Goal: Communication & Community: Answer question/provide support

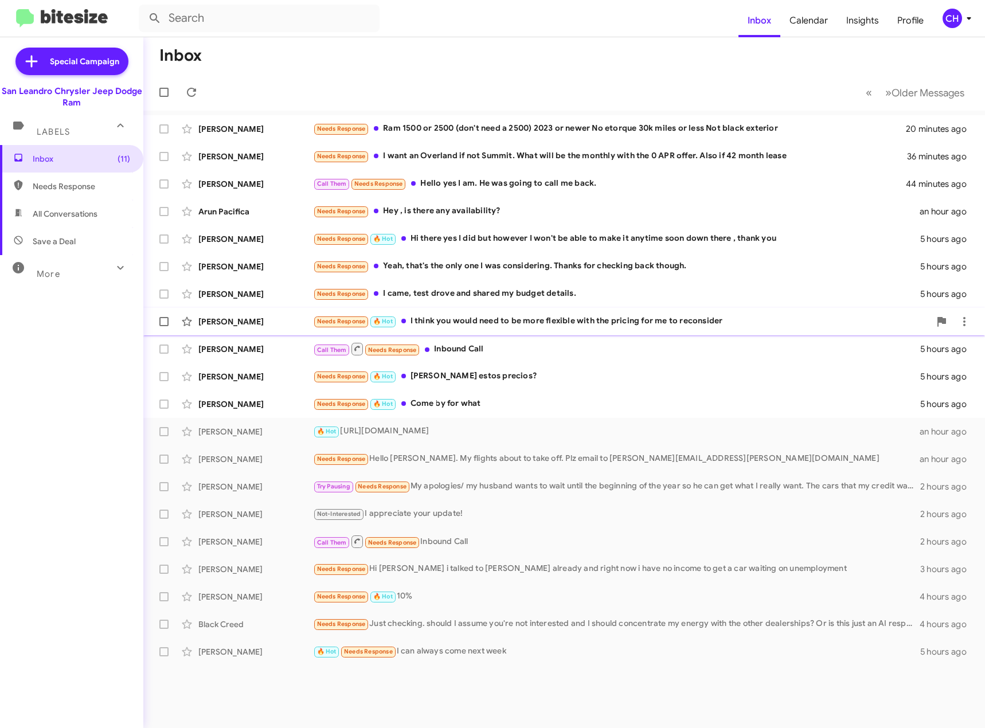
click at [508, 323] on div "Needs Response 🔥 Hot I think you would need to be more flexible with the pricin…" at bounding box center [621, 321] width 617 height 13
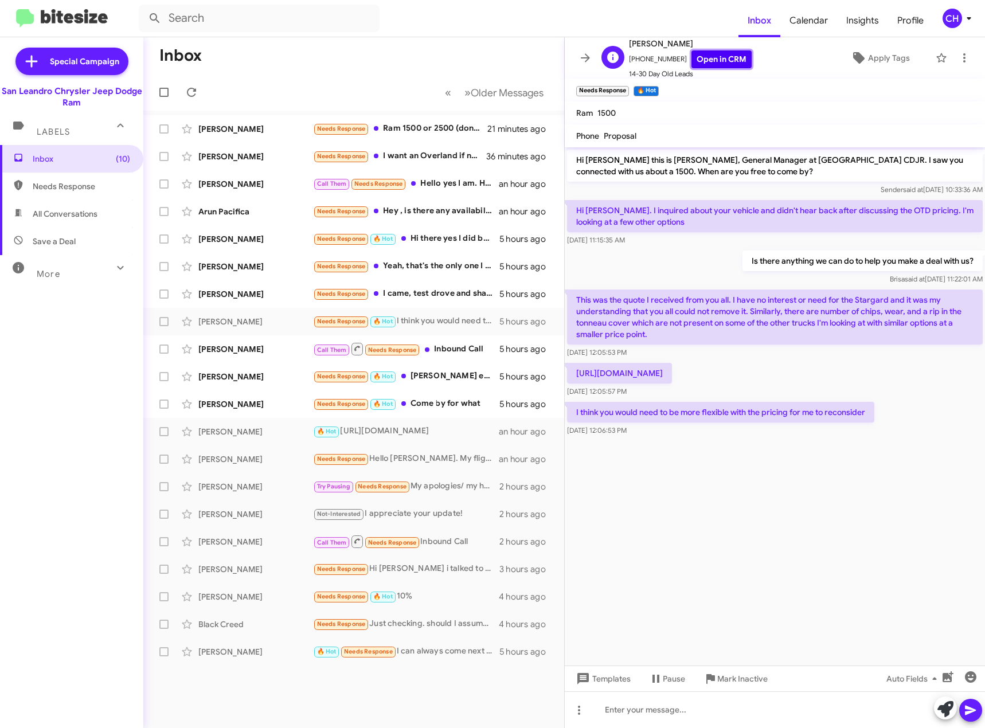
click at [726, 56] on link "Open in CRM" at bounding box center [721, 59] width 60 height 18
click at [693, 701] on div at bounding box center [775, 709] width 420 height 37
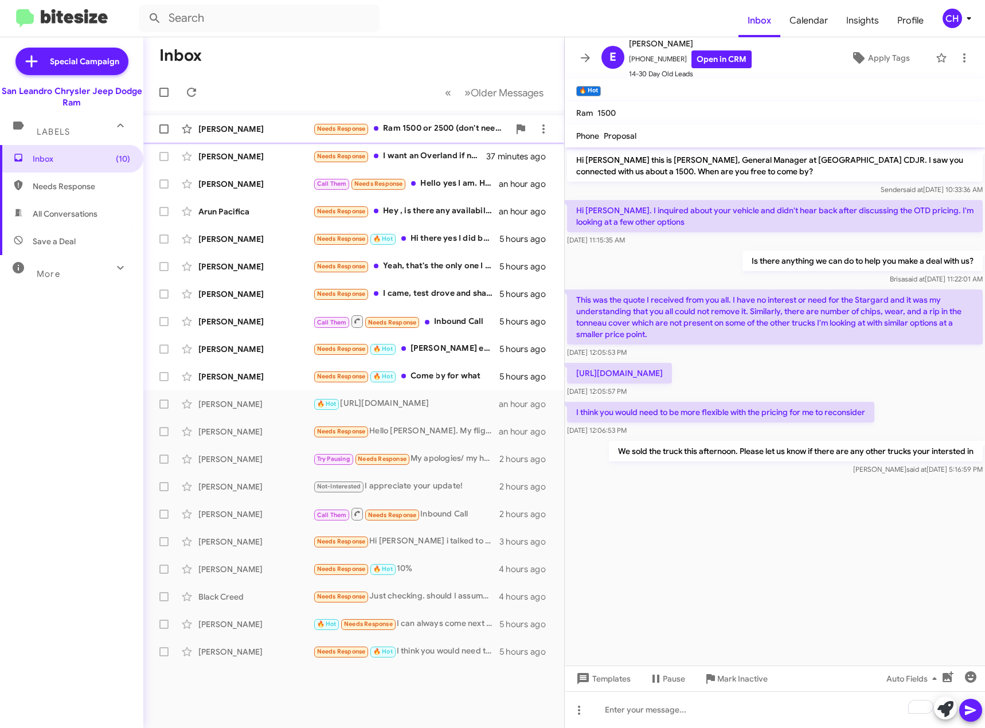
click at [416, 122] on div "Needs Response Ram 1500 or 2500 (don't need a 2500) 2023 or newer No etorque 30…" at bounding box center [411, 128] width 196 height 13
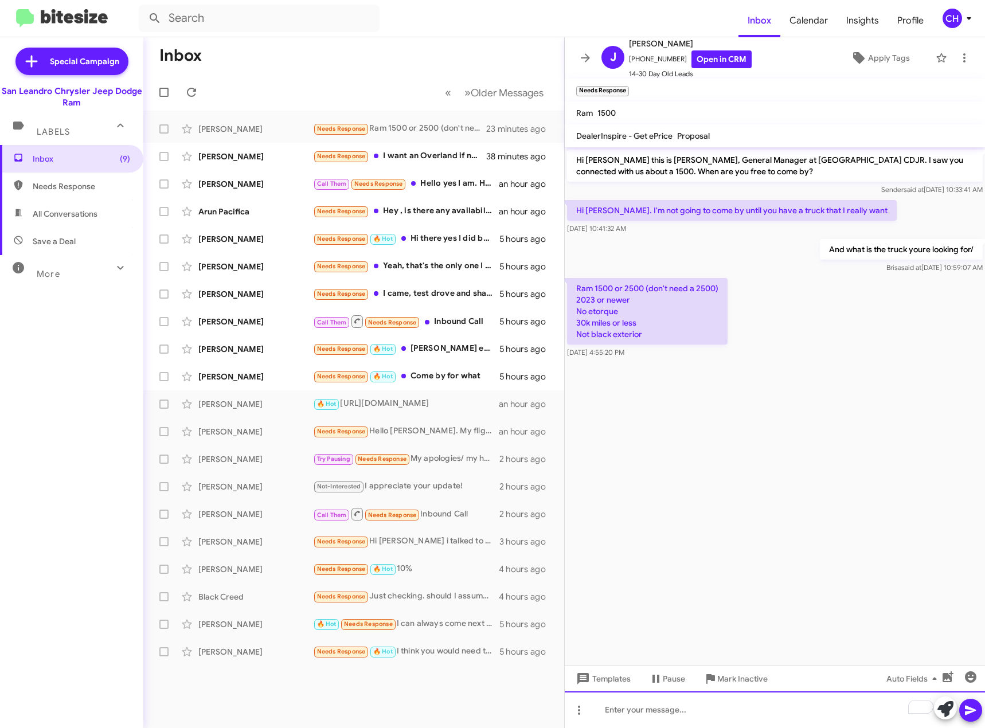
click at [648, 707] on div "To enrich screen reader interactions, please activate Accessibility in Grammarl…" at bounding box center [775, 709] width 420 height 37
click at [969, 711] on icon at bounding box center [970, 711] width 11 height 10
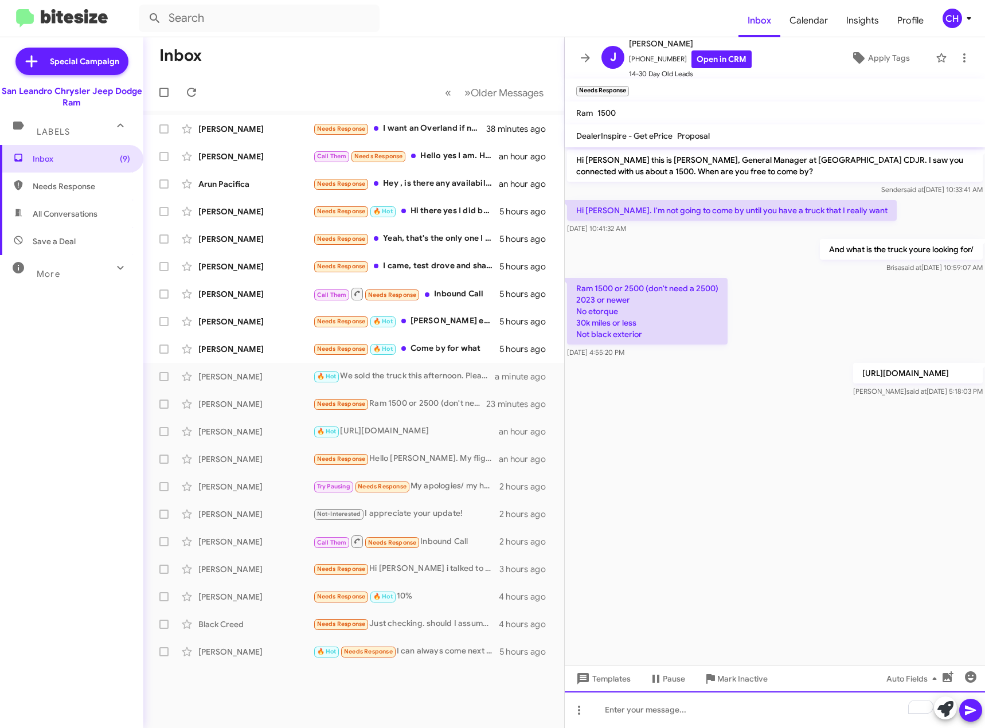
click at [671, 706] on div "To enrich screen reader interactions, please activate Accessibility in Grammarl…" at bounding box center [775, 709] width 420 height 37
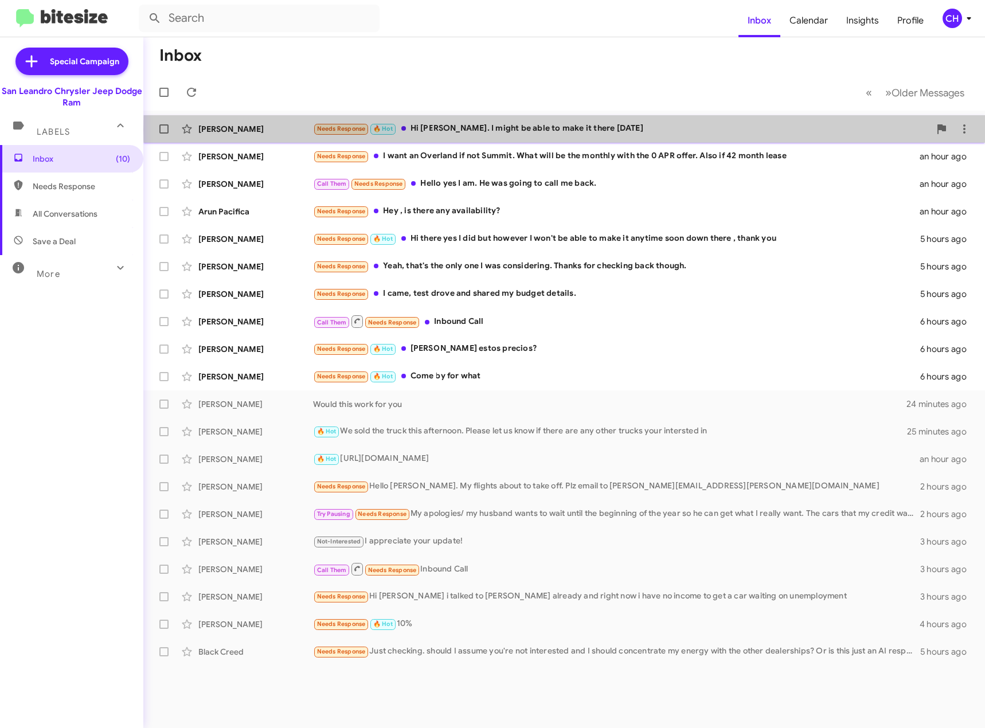
click at [679, 130] on div "Needs Response 🔥 Hot Hi [PERSON_NAME]. I might be able to make it there [DATE]" at bounding box center [621, 128] width 617 height 13
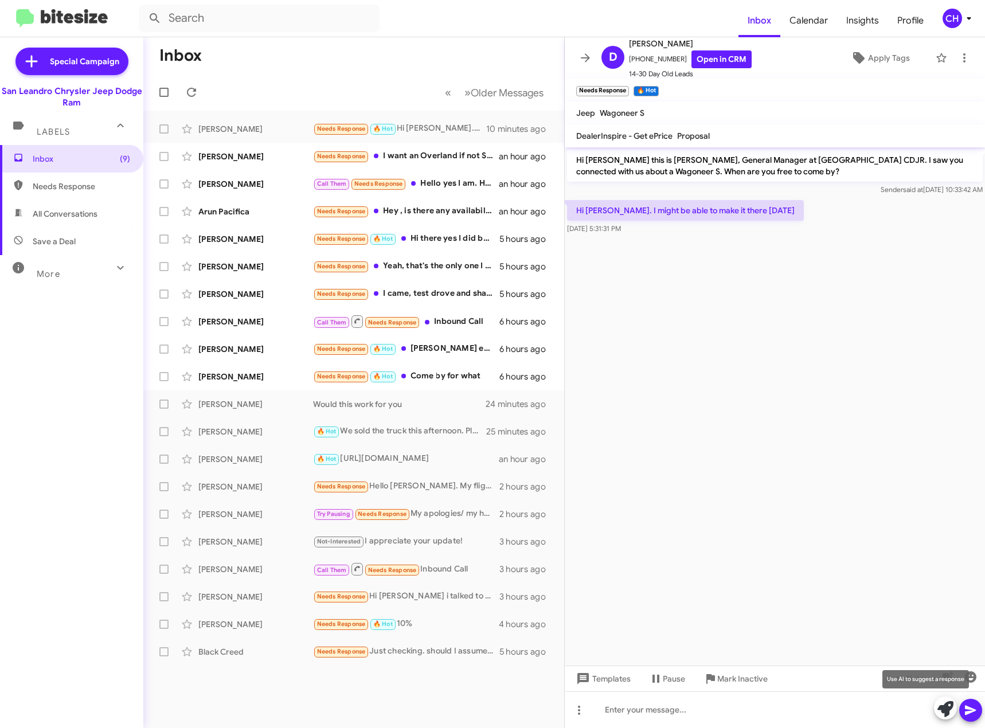
click at [943, 715] on icon at bounding box center [945, 709] width 16 height 16
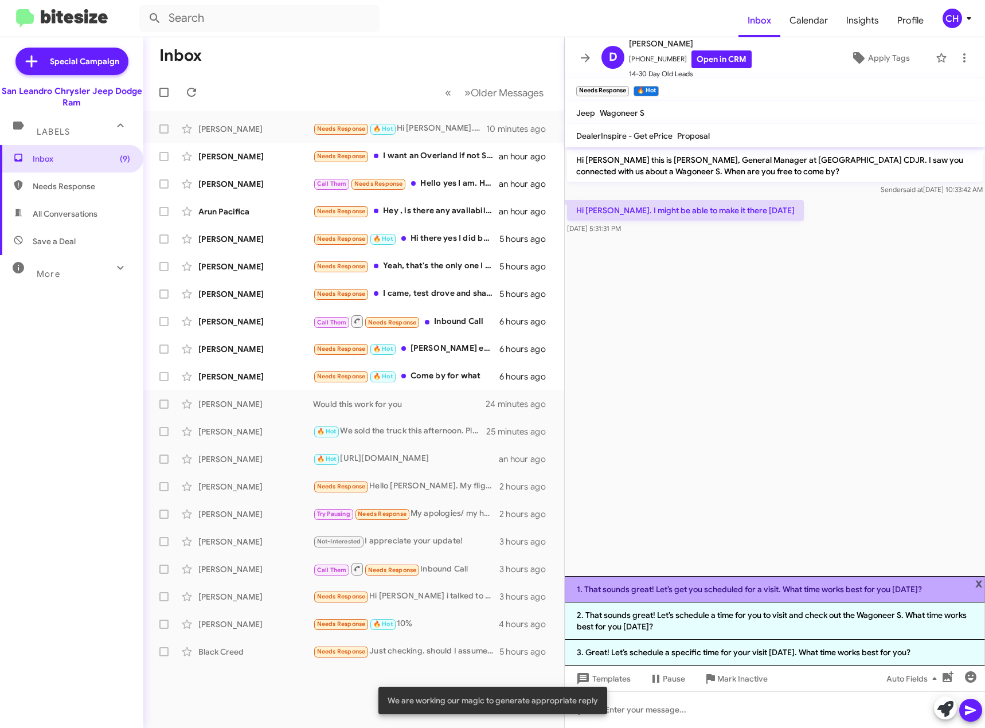
click at [684, 596] on li "1. That sounds great! Let’s get you scheduled for a visit. What time works best…" at bounding box center [775, 589] width 420 height 26
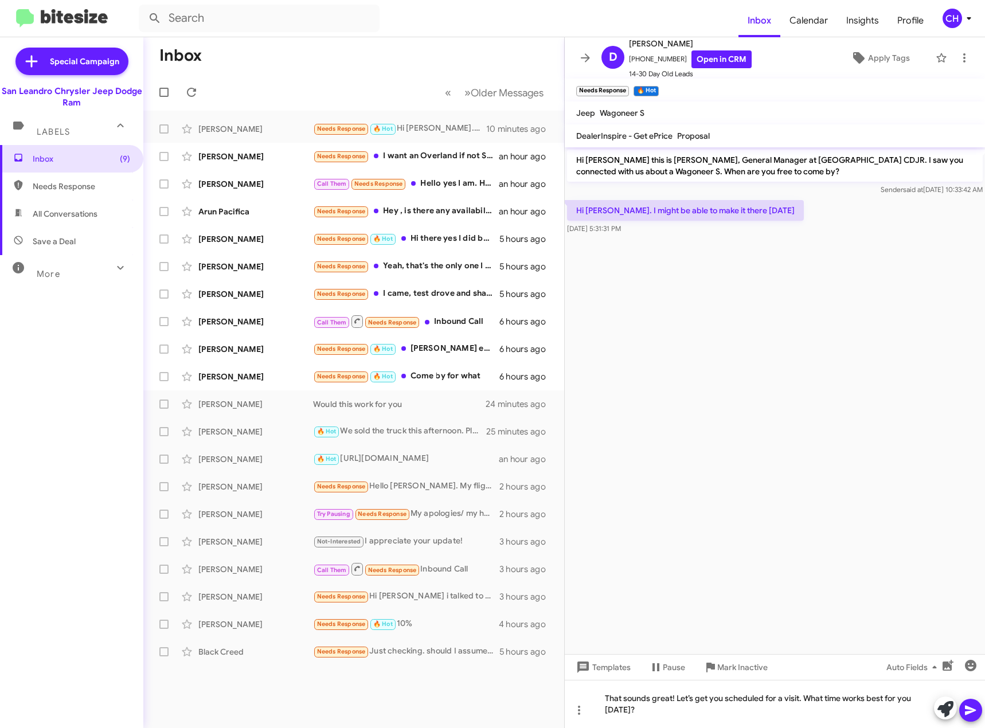
click at [966, 708] on icon at bounding box center [970, 711] width 11 height 10
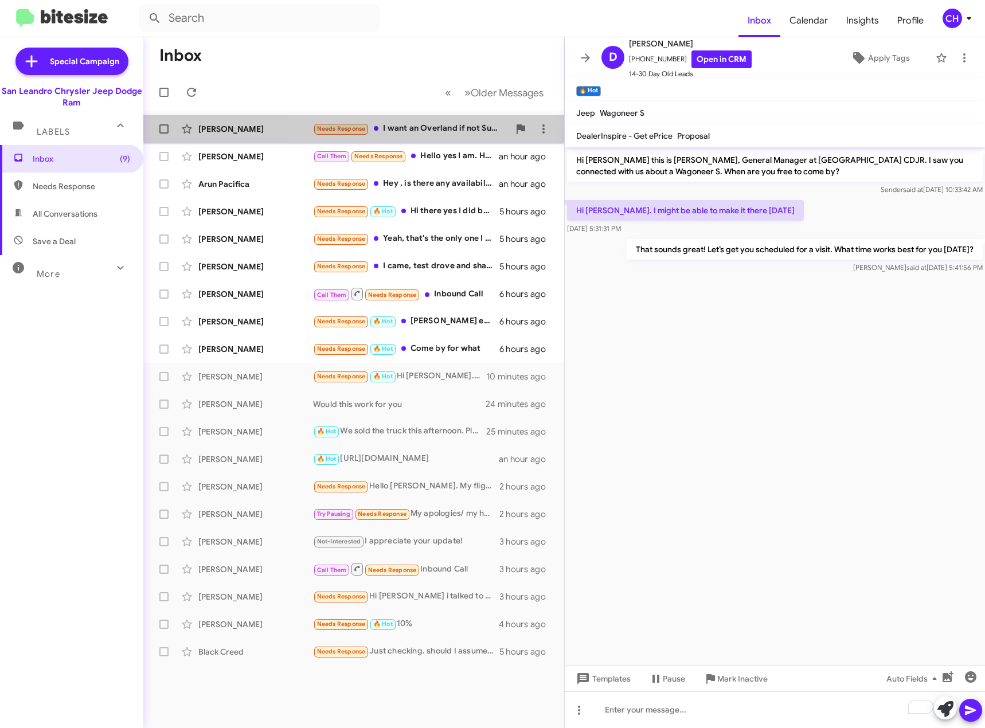
click at [444, 130] on div "Needs Response I want an Overland if not Summit. What will be the monthly with …" at bounding box center [411, 128] width 196 height 13
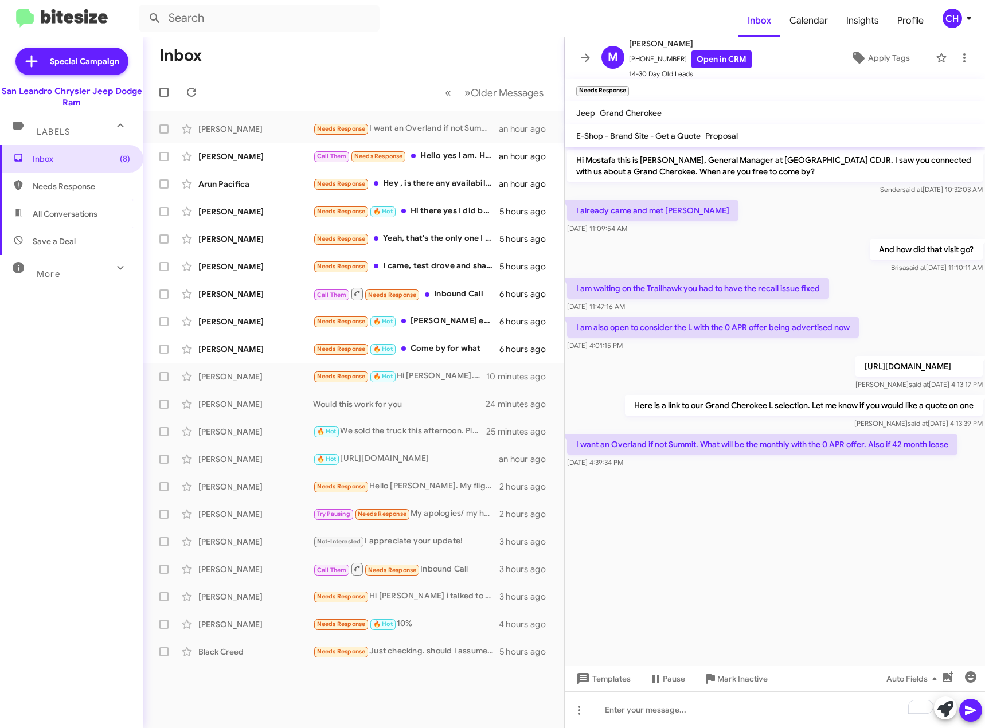
click at [892, 363] on p "[URL][DOMAIN_NAME]" at bounding box center [918, 366] width 127 height 21
copy p "[URL][DOMAIN_NAME]"
click at [719, 61] on link "Open in CRM" at bounding box center [721, 59] width 60 height 18
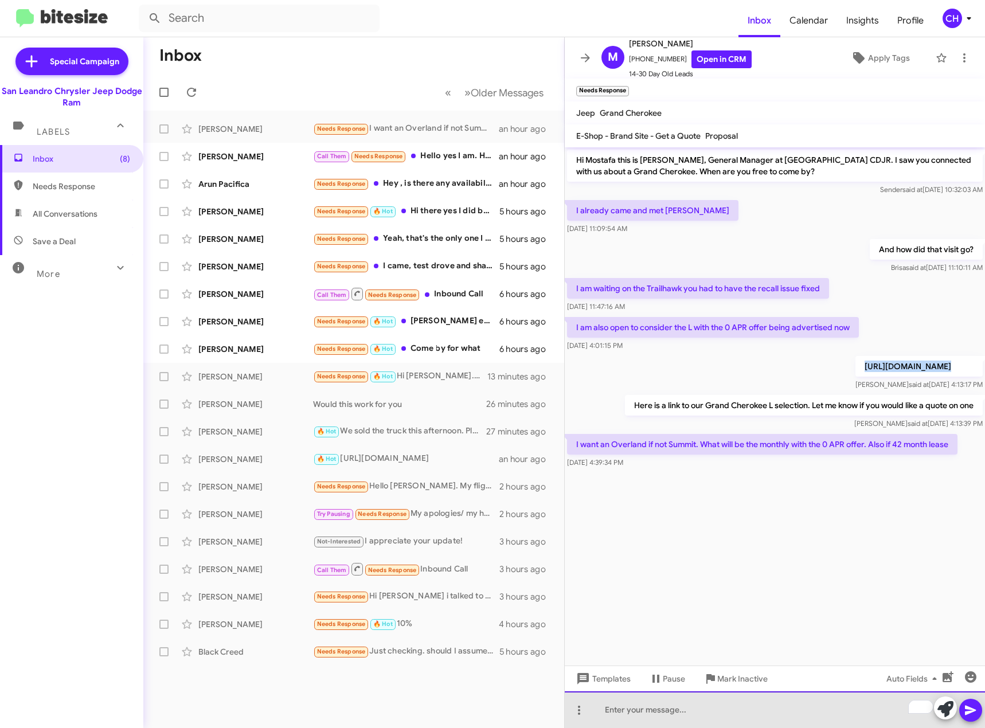
click at [690, 696] on div "To enrich screen reader interactions, please activate Accessibility in Grammarl…" at bounding box center [775, 709] width 420 height 37
click at [657, 712] on div "To enrich screen reader interactions, please activate Accessibility in Grammarl…" at bounding box center [775, 709] width 420 height 37
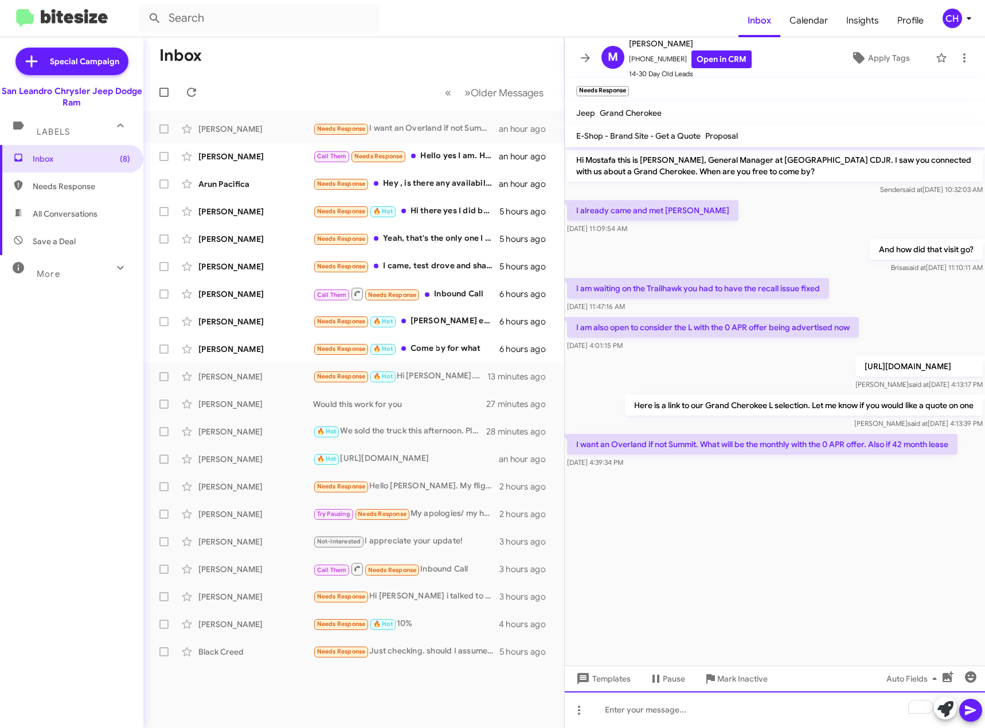
paste div "To enrich screen reader interactions, please activate Accessibility in Grammarl…"
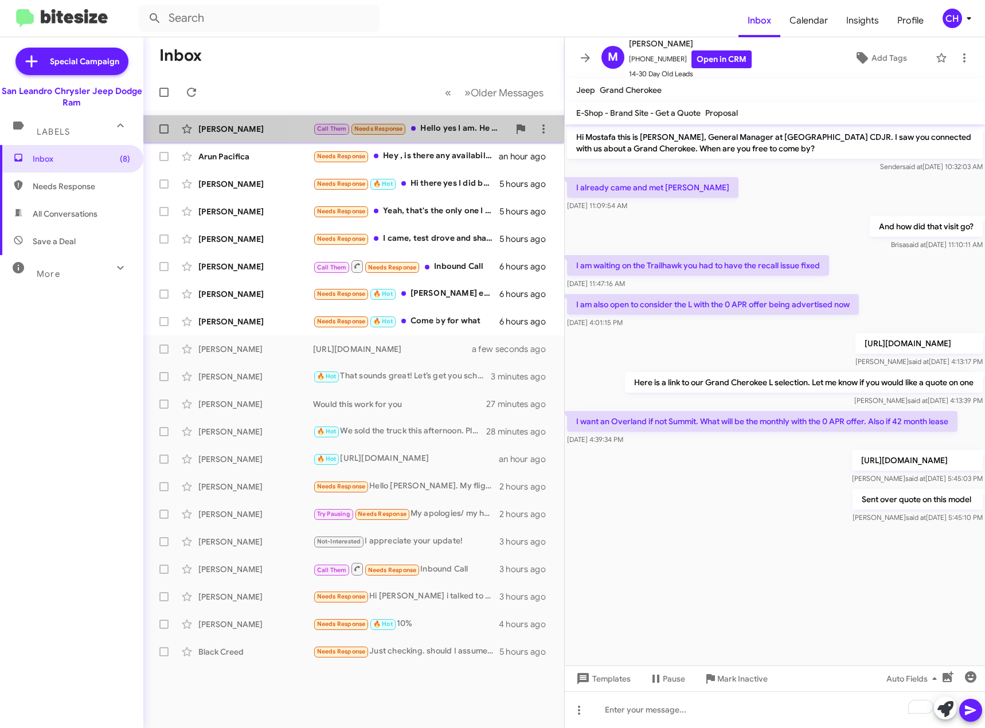
click at [460, 139] on div "[PERSON_NAME] Call Them Needs Response Hello yes I am. He was going to call me …" at bounding box center [353, 129] width 402 height 23
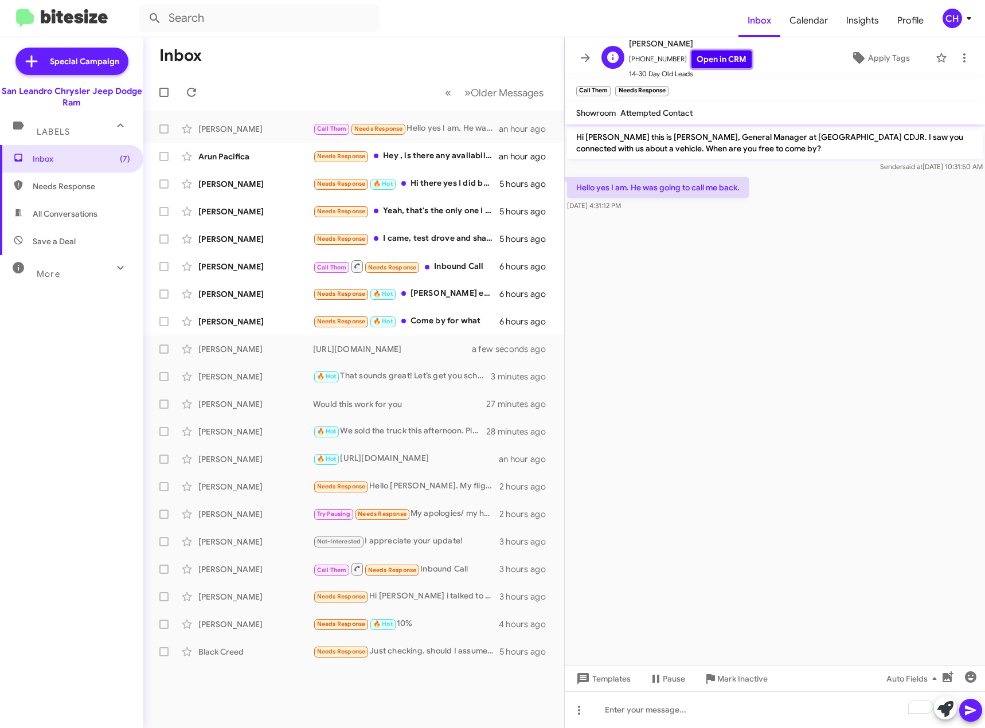
click at [731, 54] on link "Open in CRM" at bounding box center [721, 59] width 60 height 18
click at [662, 710] on div "To enrich screen reader interactions, please activate Accessibility in Grammarl…" at bounding box center [775, 709] width 420 height 37
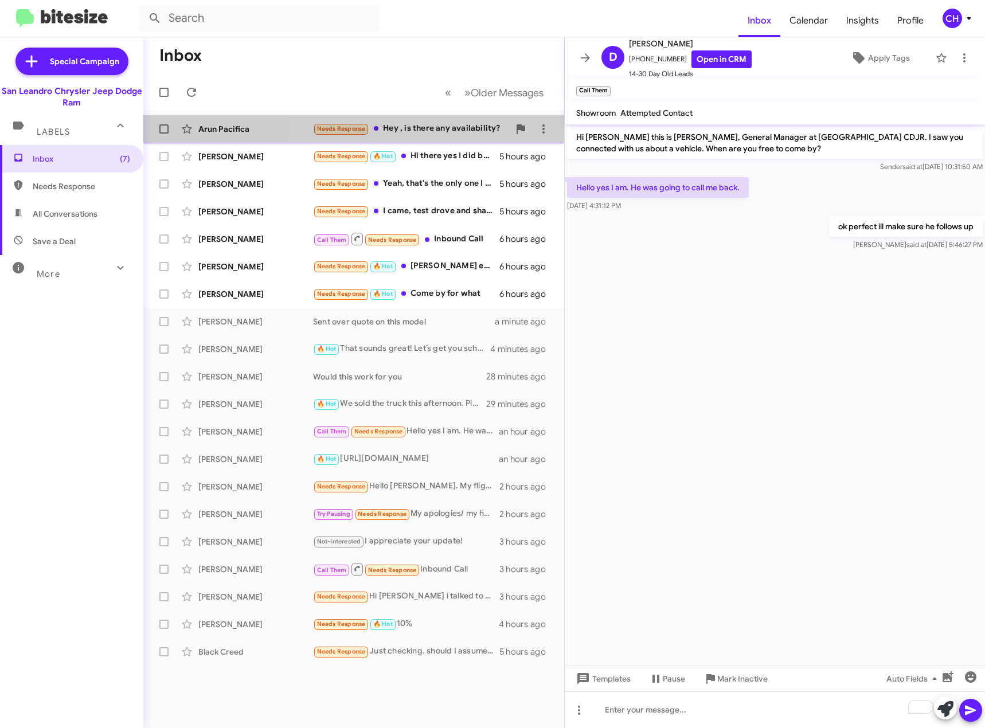
click at [468, 130] on div "Needs Response Hey , is there any availability?" at bounding box center [411, 128] width 196 height 13
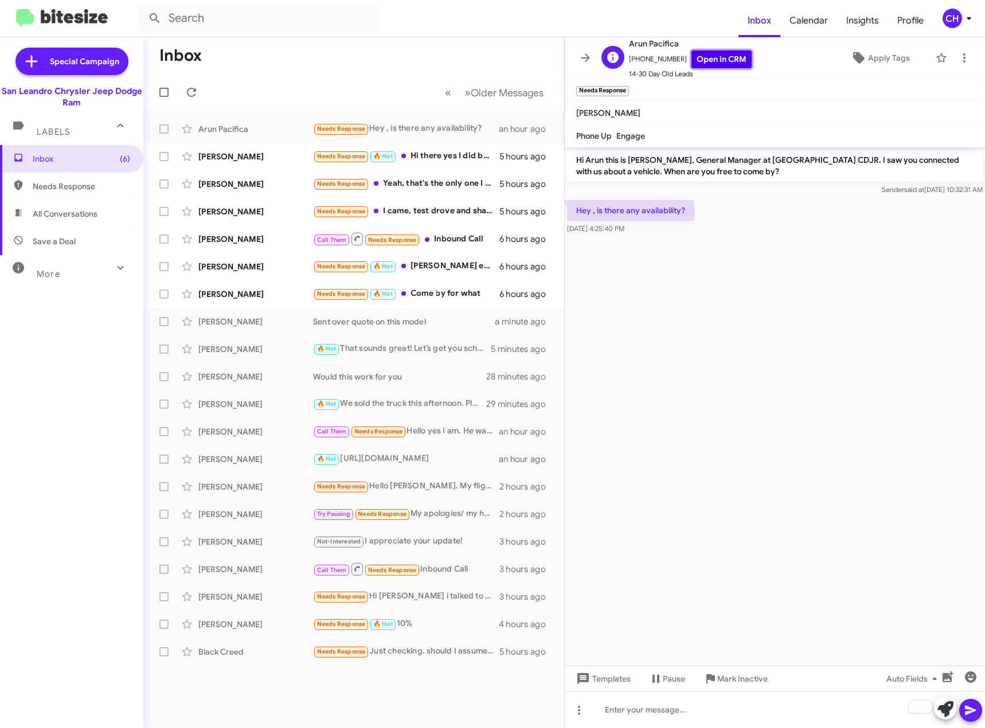
click at [716, 66] on link "Open in CRM" at bounding box center [721, 59] width 60 height 18
click at [677, 705] on div "To enrich screen reader interactions, please activate Accessibility in Grammarl…" at bounding box center [775, 709] width 420 height 37
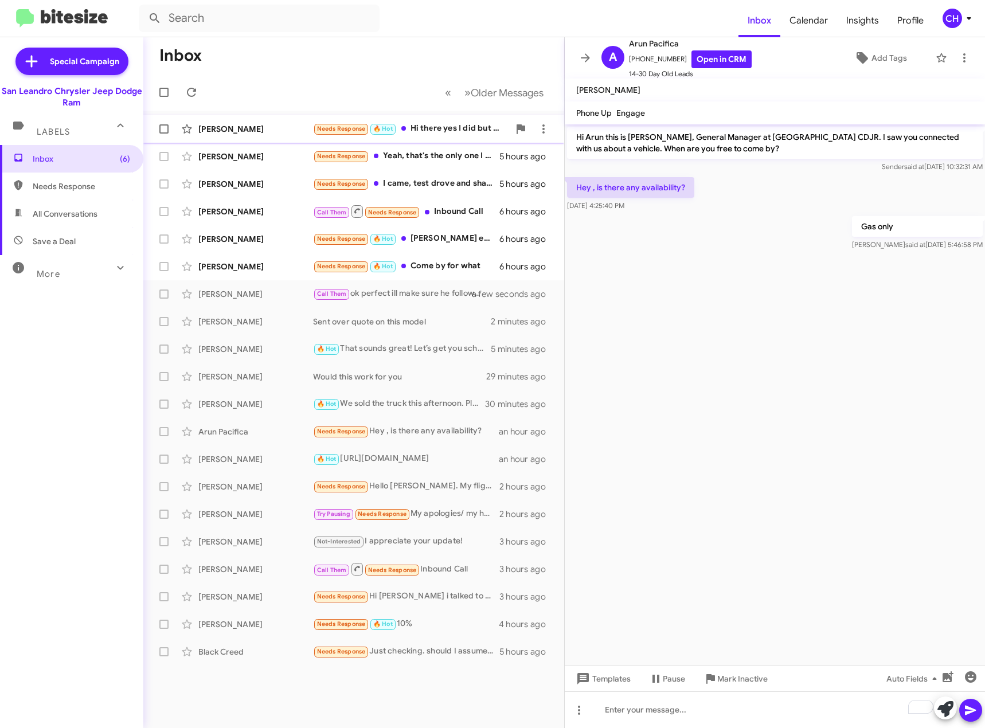
click at [437, 131] on div "Needs Response 🔥 Hot Hi there yes I did but however I won't be able to make it …" at bounding box center [411, 128] width 196 height 13
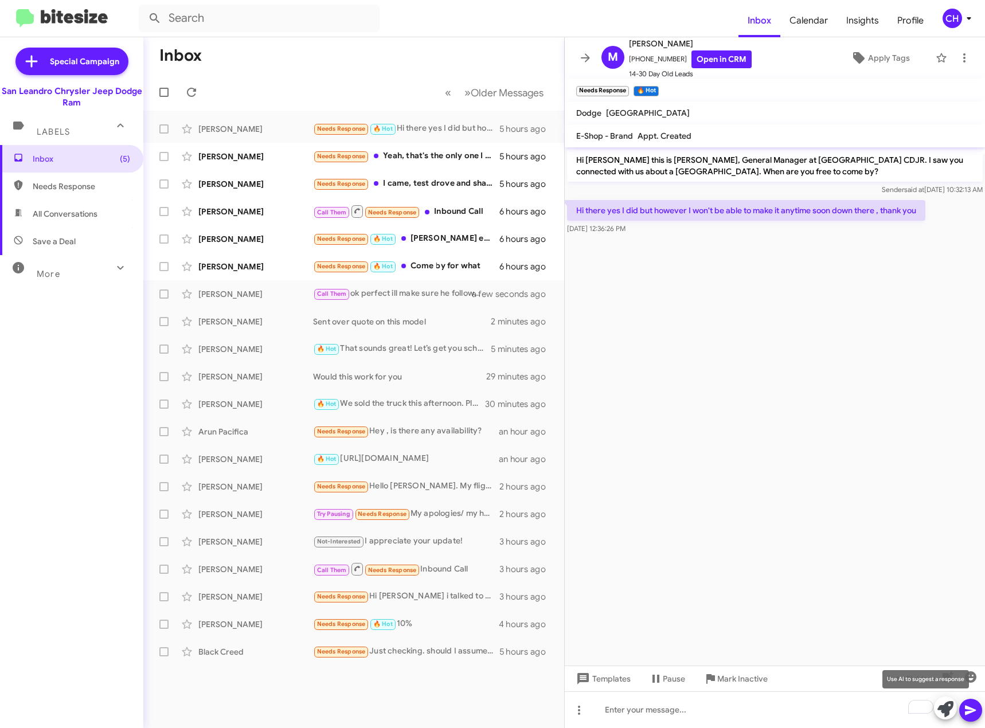
click at [949, 711] on icon at bounding box center [945, 709] width 16 height 16
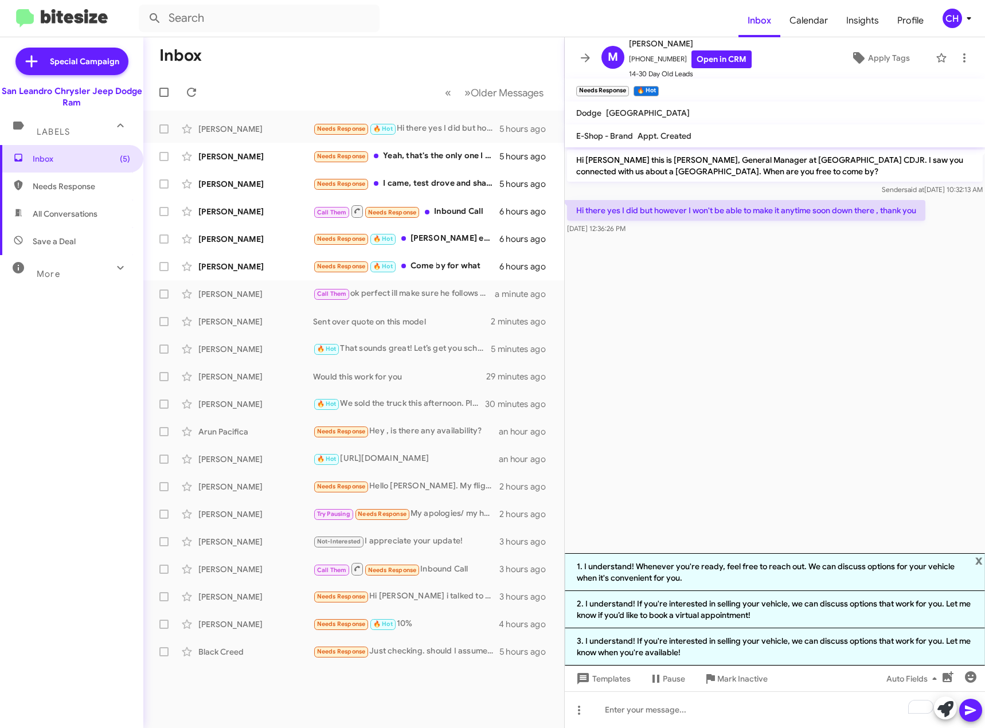
click at [787, 579] on li "1. I understand! Whenever you're ready, feel free to reach out. We can discuss …" at bounding box center [775, 572] width 420 height 38
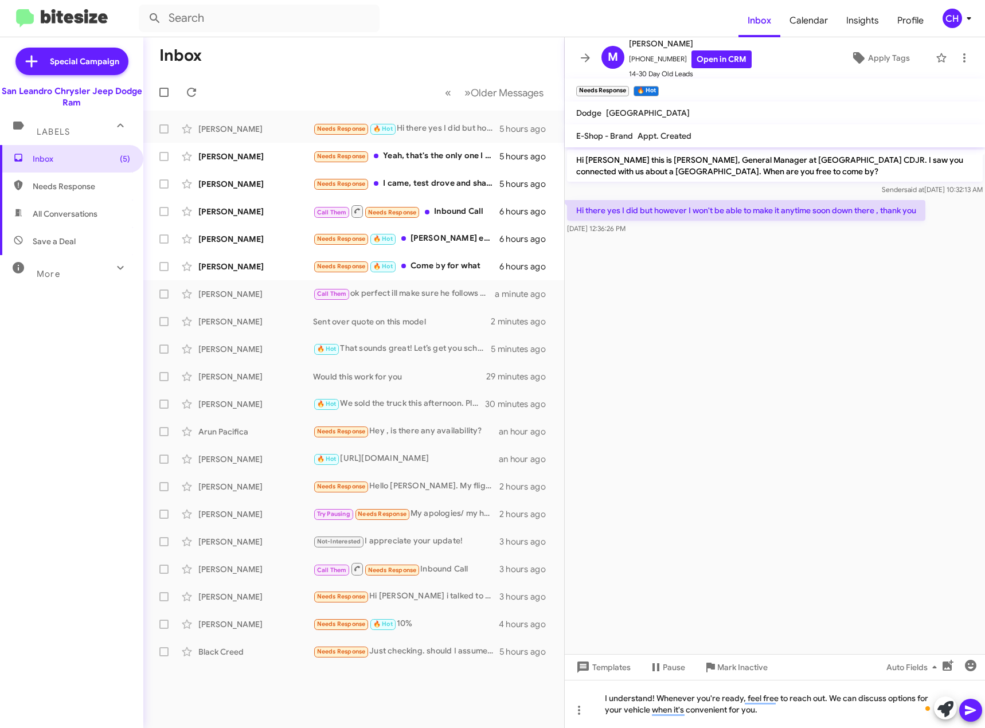
click at [973, 709] on icon at bounding box center [970, 711] width 11 height 10
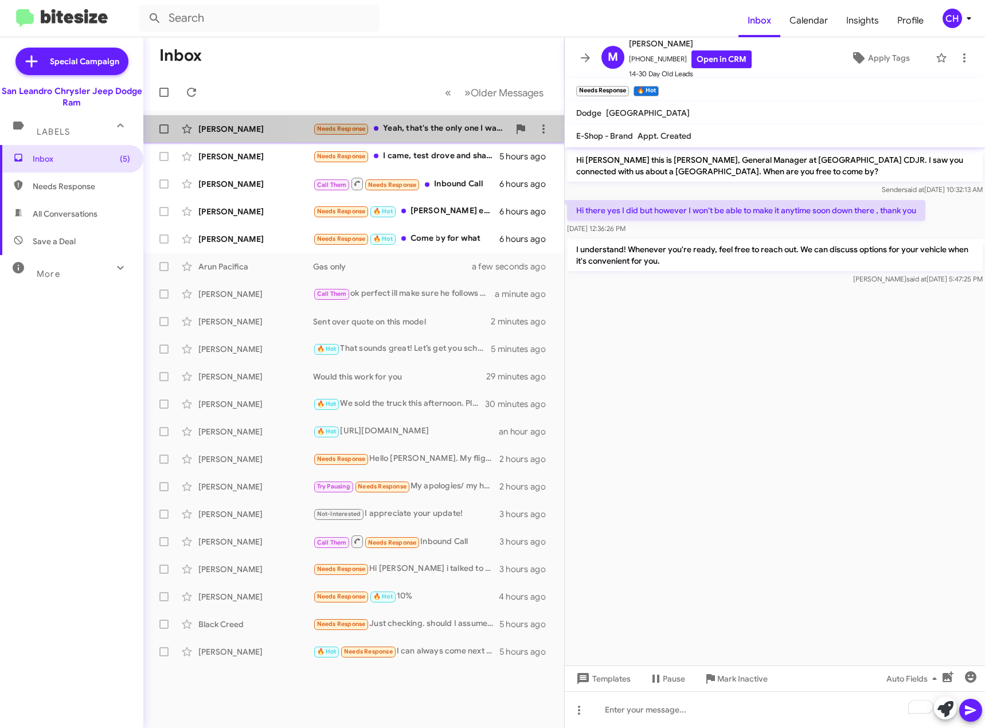
click at [459, 134] on div "Needs Response Yeah, that's the only one I was considering. Thanks for checking…" at bounding box center [411, 128] width 196 height 13
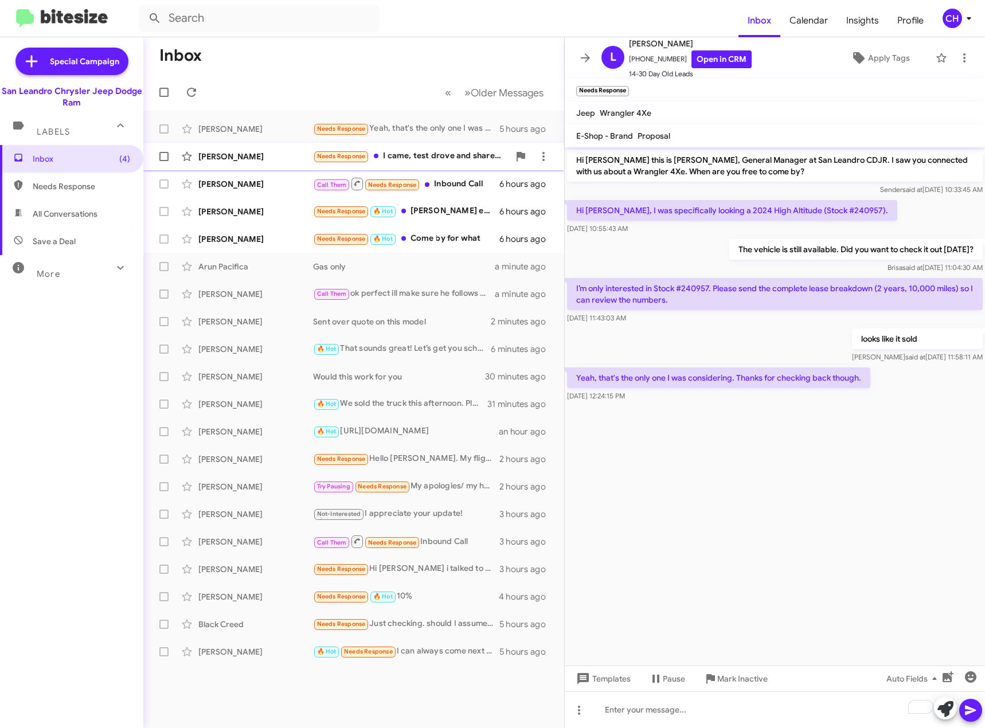
click at [455, 147] on div "[PERSON_NAME] Needs Response I came, test drove and shared my budget details. 5…" at bounding box center [353, 156] width 402 height 23
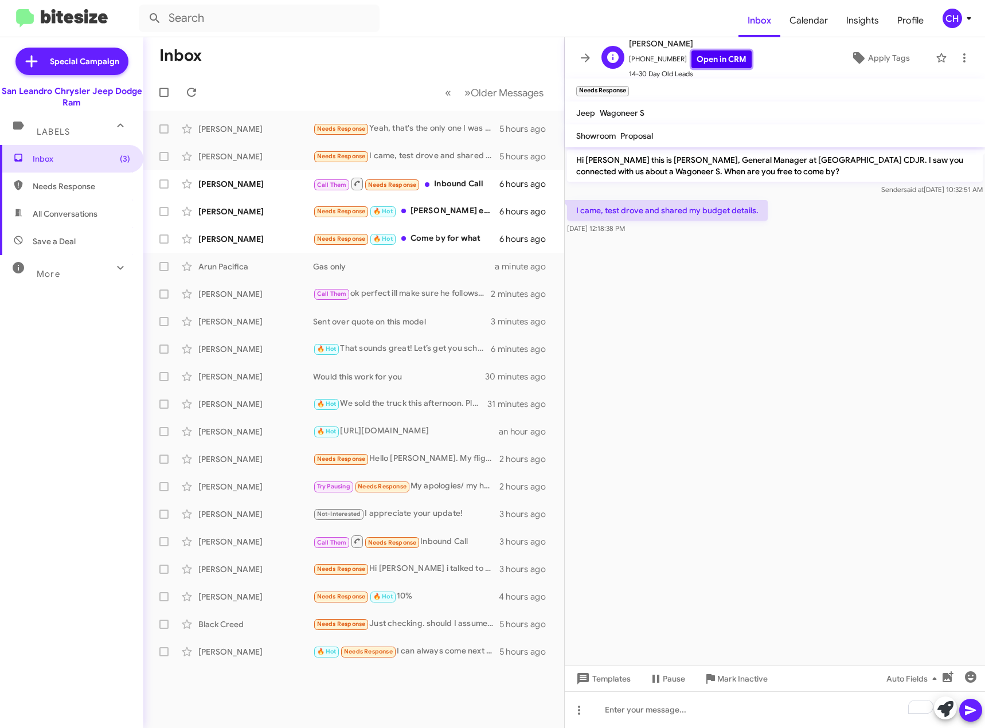
click at [731, 61] on link "Open in CRM" at bounding box center [721, 59] width 60 height 18
click at [732, 699] on div "To enrich screen reader interactions, please activate Accessibility in Grammarl…" at bounding box center [775, 709] width 420 height 37
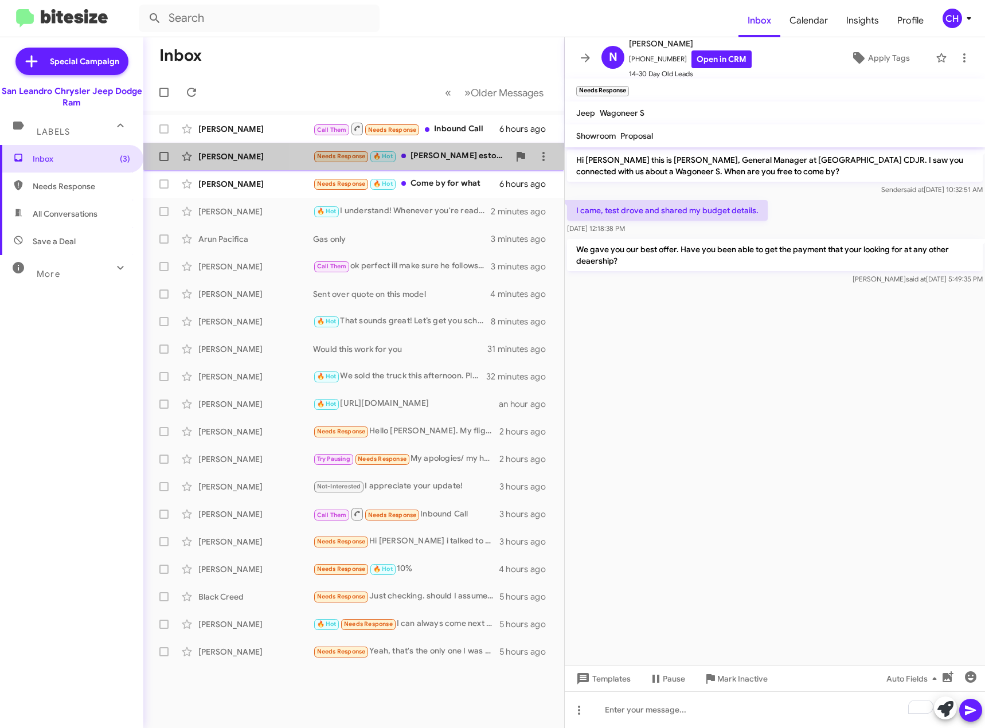
click at [478, 150] on div "Needs Response 🔥 Hot [PERSON_NAME] estos precios?" at bounding box center [411, 156] width 196 height 13
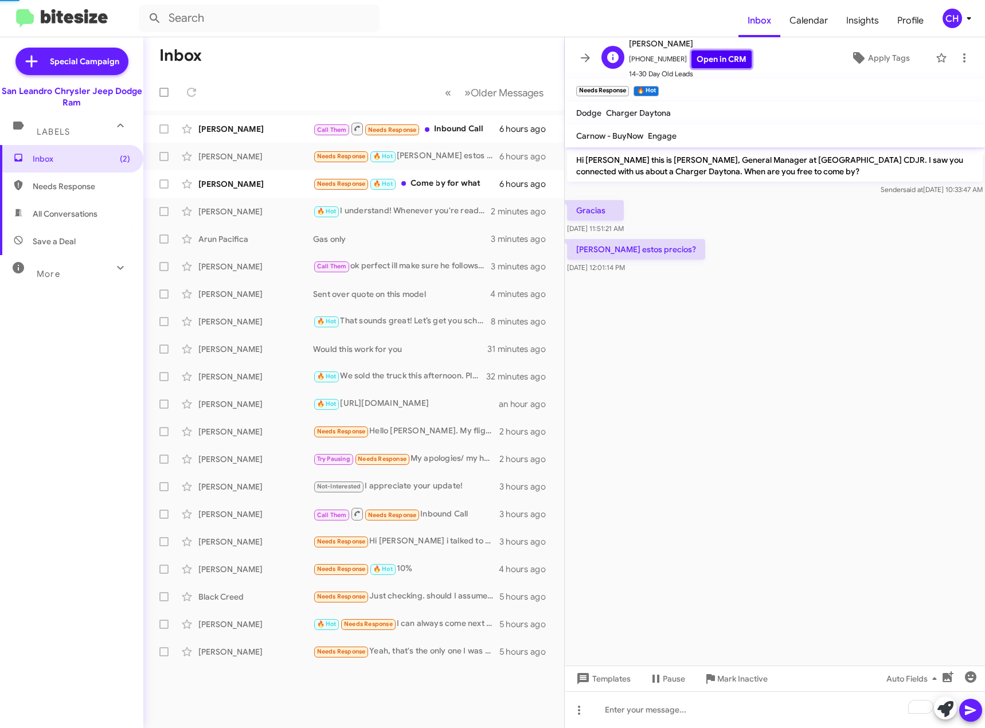
click at [715, 60] on link "Open in CRM" at bounding box center [721, 59] width 60 height 18
click at [452, 158] on div "Needs Response 🔥 Hot Come by for what" at bounding box center [411, 156] width 196 height 13
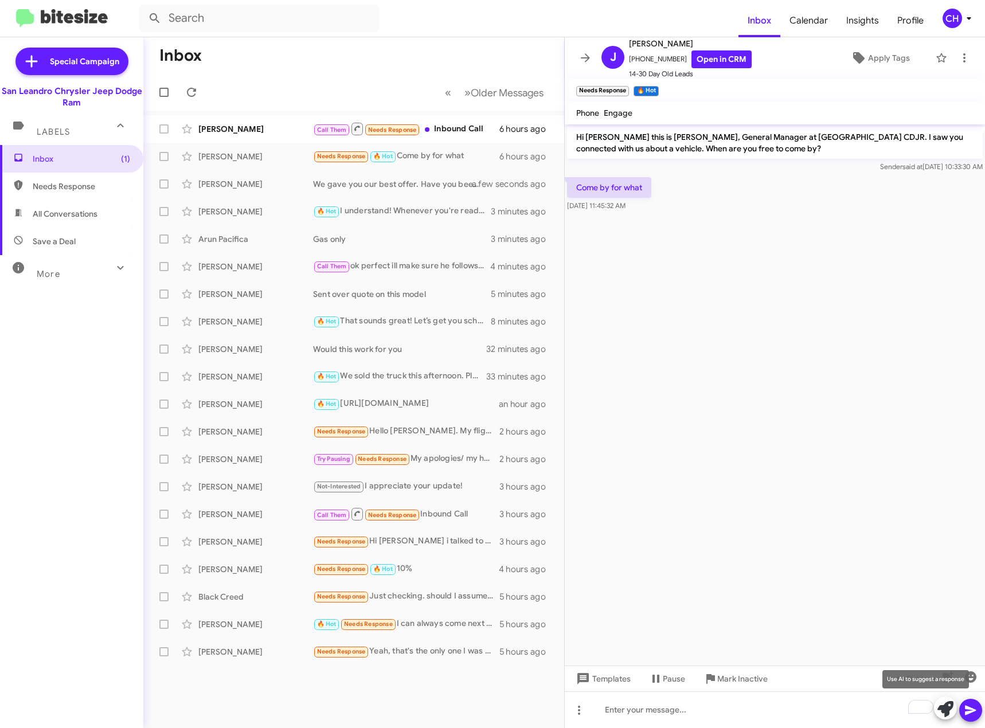
click at [939, 706] on icon at bounding box center [945, 709] width 16 height 16
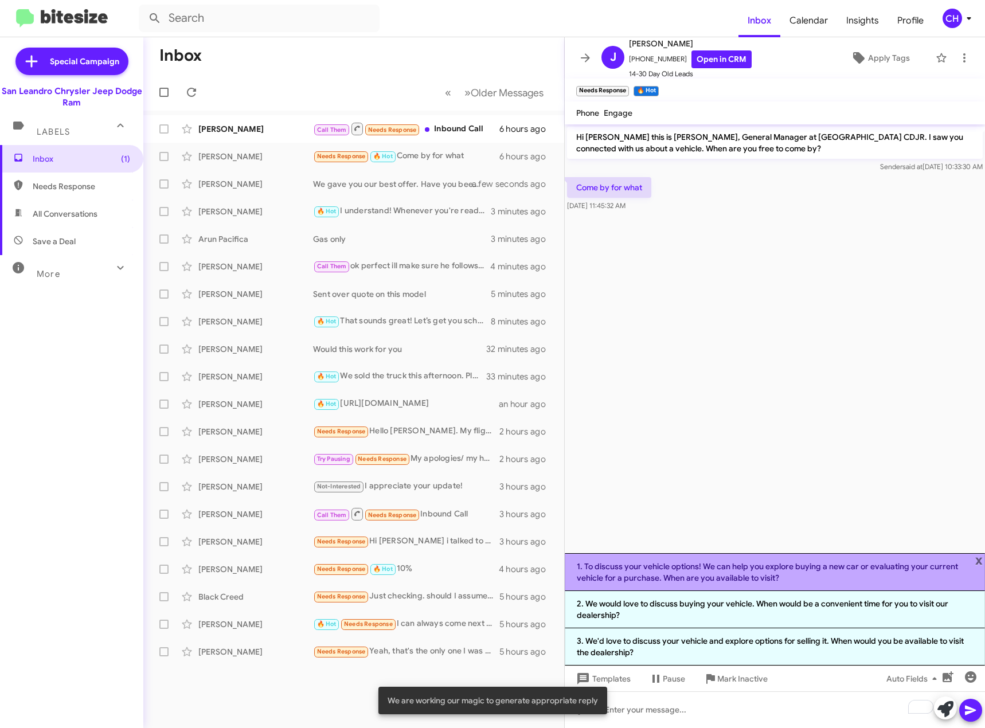
click at [719, 574] on li "1. To discuss your vehicle options! We can help you explore buying a new car or…" at bounding box center [775, 572] width 420 height 38
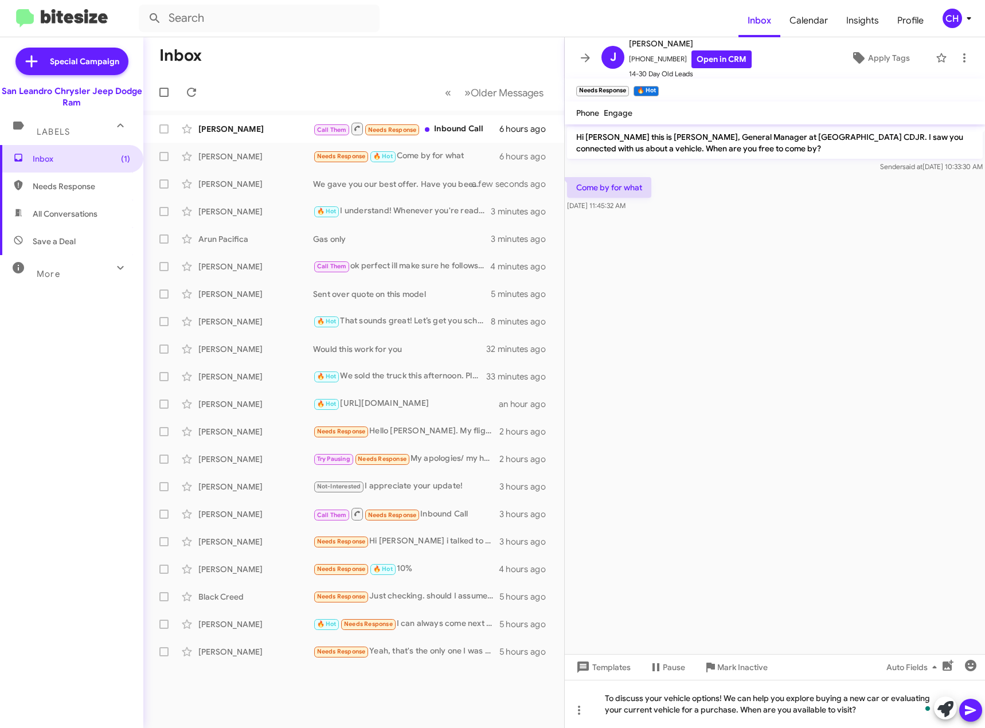
click at [968, 711] on icon at bounding box center [971, 710] width 14 height 14
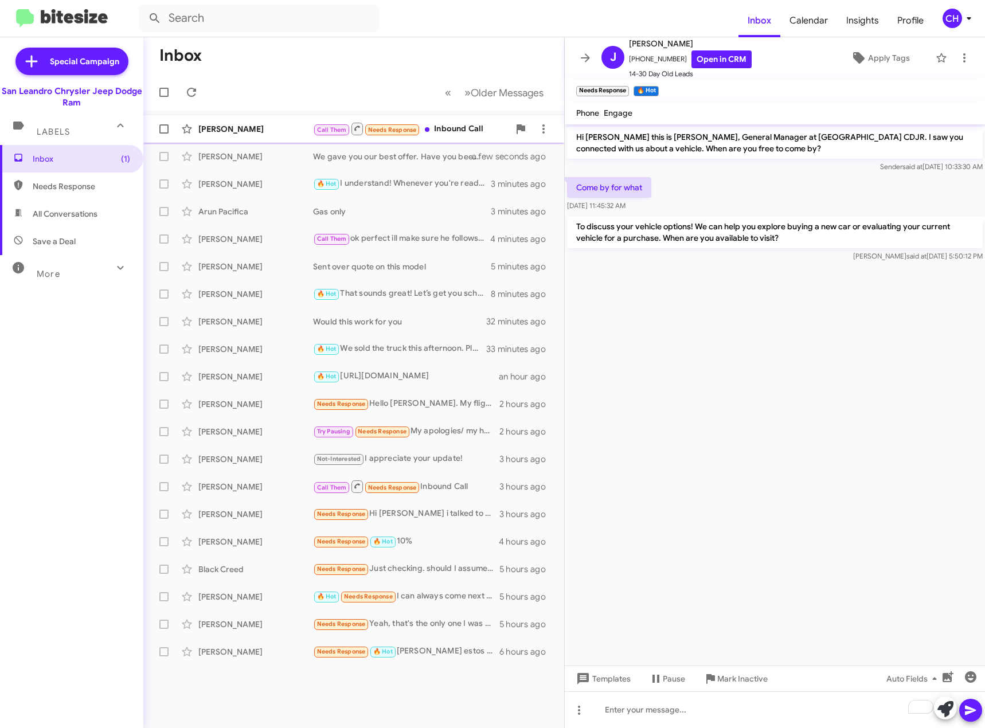
click at [466, 129] on div "Call Them Needs Response Inbound Call" at bounding box center [411, 129] width 196 height 14
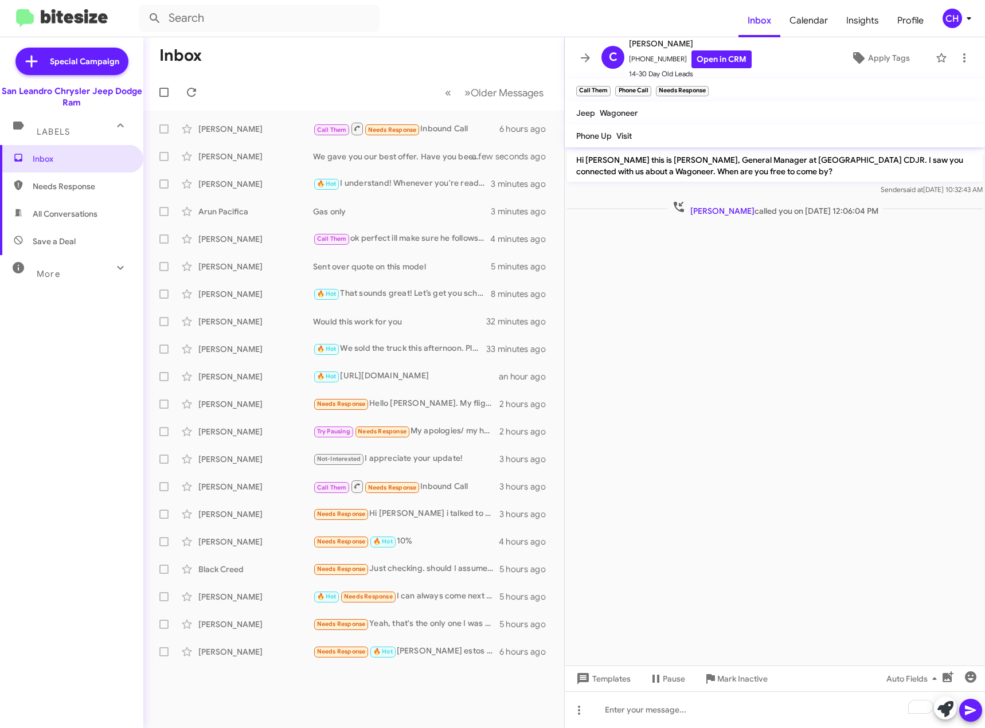
click at [667, 356] on cdk-virtual-scroll-viewport "Hi [PERSON_NAME] this is [PERSON_NAME], General Manager at [GEOGRAPHIC_DATA] CD…" at bounding box center [775, 406] width 420 height 518
click at [872, 20] on span "Insights" at bounding box center [862, 20] width 51 height 33
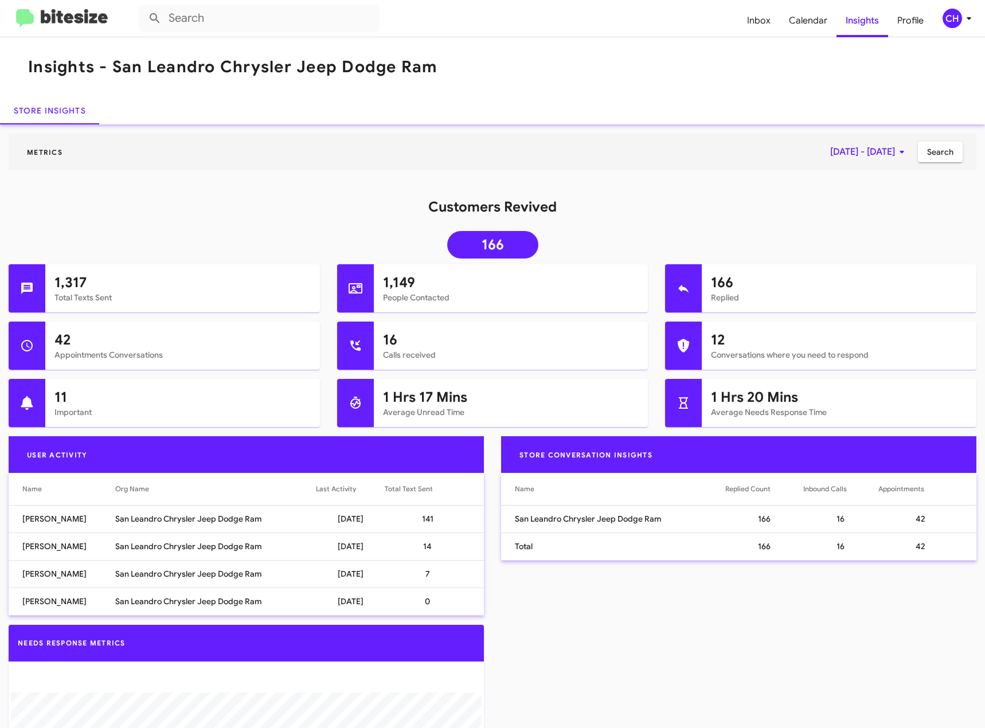
scroll to position [193, 0]
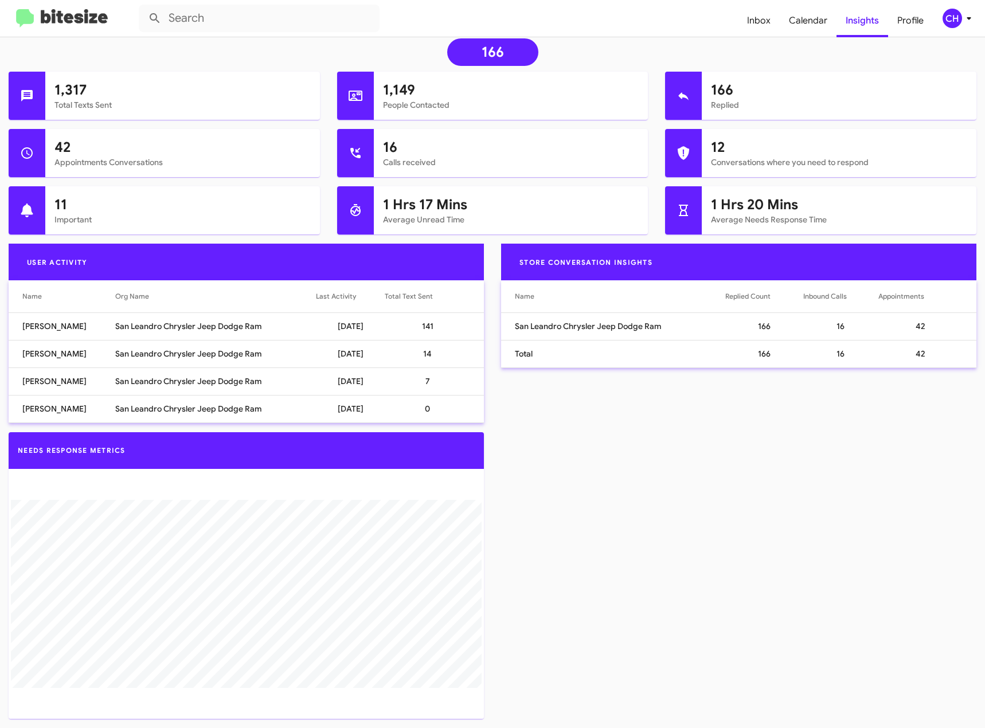
click at [22, 11] on img at bounding box center [62, 18] width 92 height 19
